Goal: Navigation & Orientation: Find specific page/section

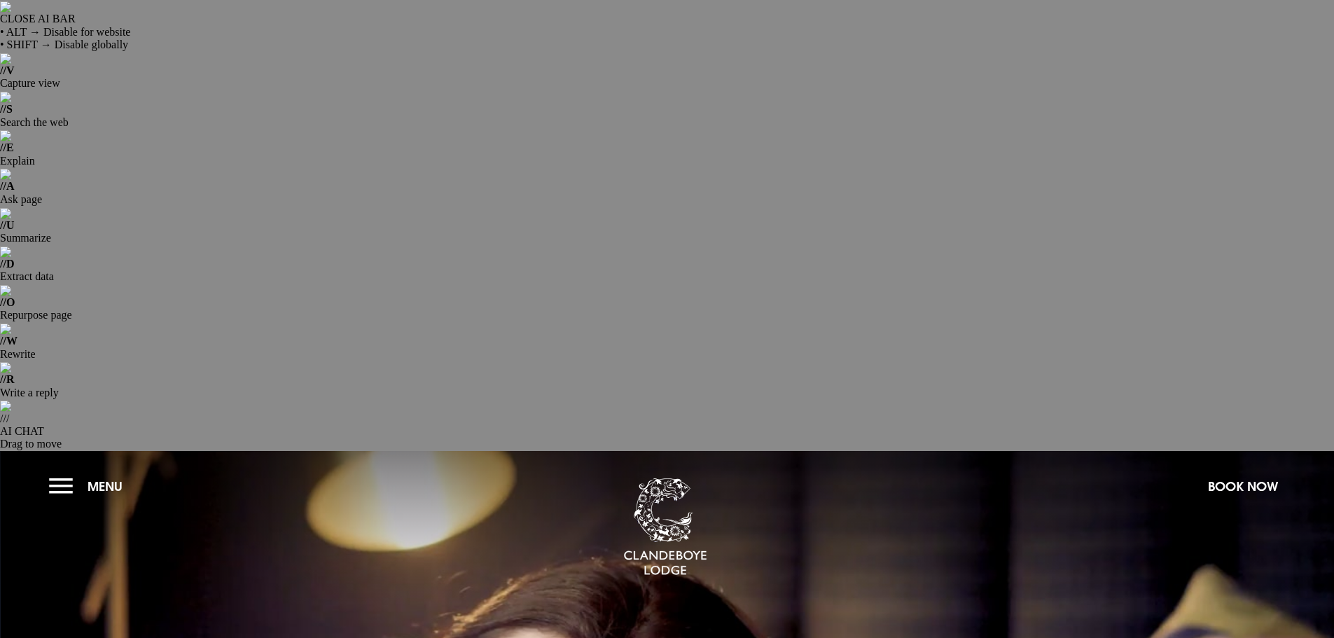
click at [50, 471] on button "Menu" at bounding box center [89, 486] width 81 height 30
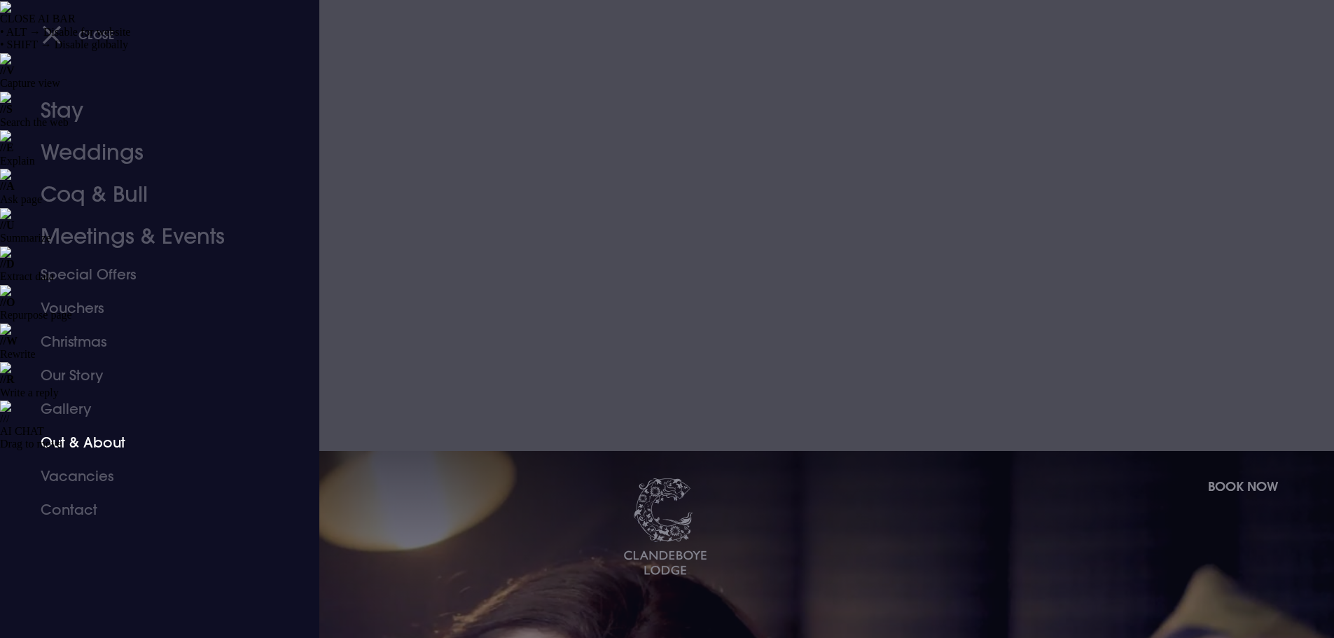
drag, startPoint x: 86, startPoint y: 438, endPoint x: 95, endPoint y: 417, distance: 23.3
click at [86, 438] on link "Out & About" at bounding box center [151, 443] width 221 height 34
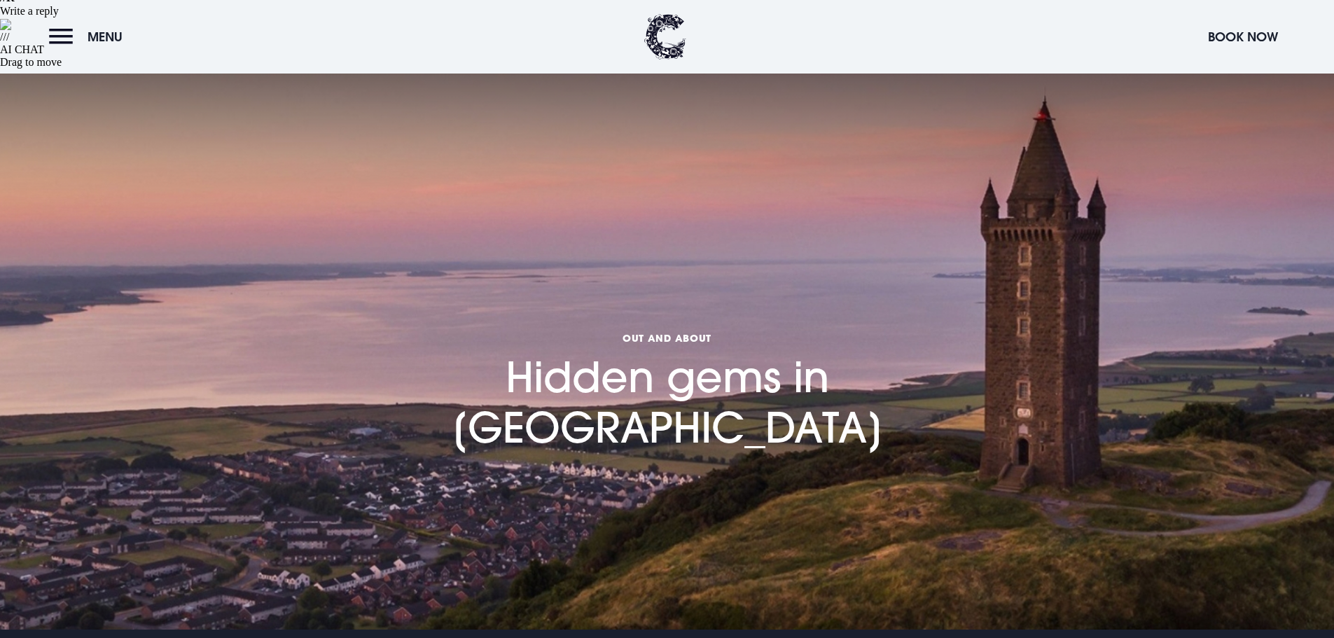
scroll to position [350, 0]
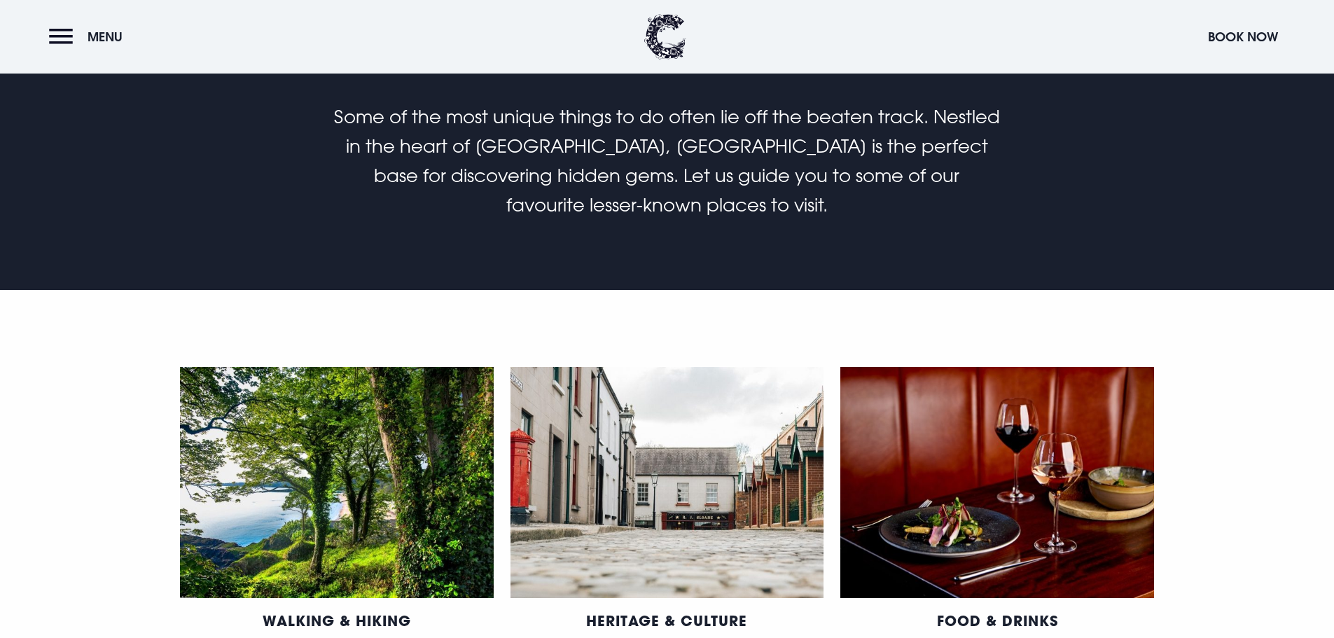
scroll to position [980, 0]
